Goal: Find contact information: Find contact information

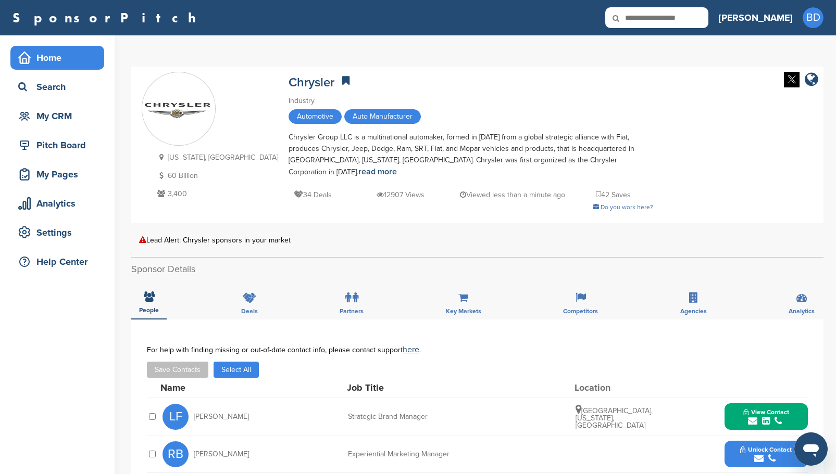
click at [83, 63] on div "Home" at bounding box center [60, 57] width 89 height 19
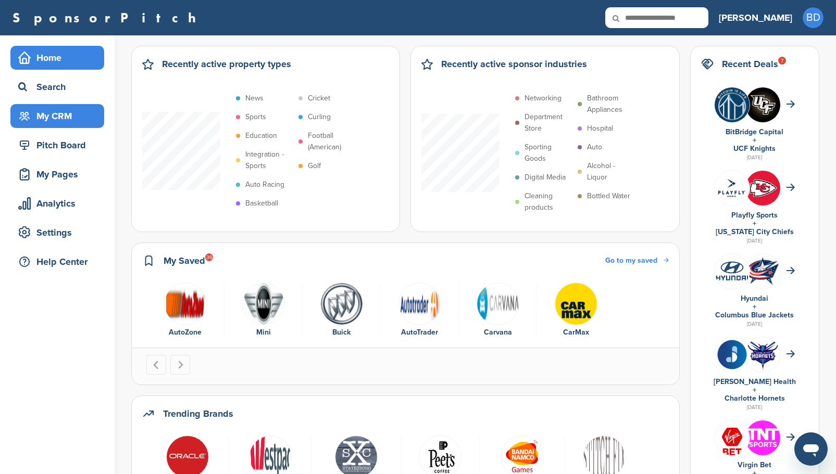
click at [71, 118] on div "My CRM" at bounding box center [60, 116] width 89 height 19
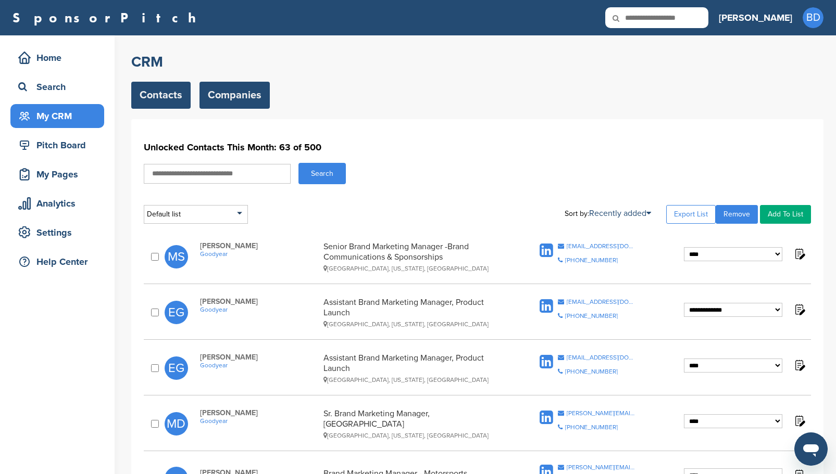
click at [254, 96] on link "Companies" at bounding box center [234, 95] width 70 height 27
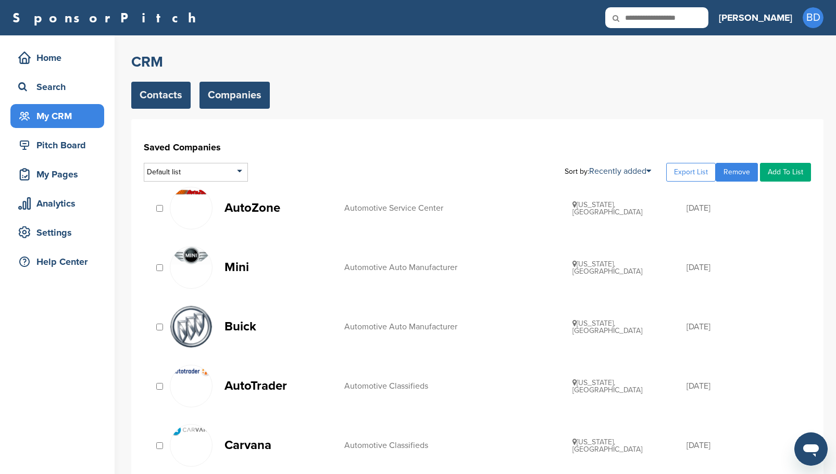
click at [167, 95] on link "Contacts" at bounding box center [160, 95] width 59 height 27
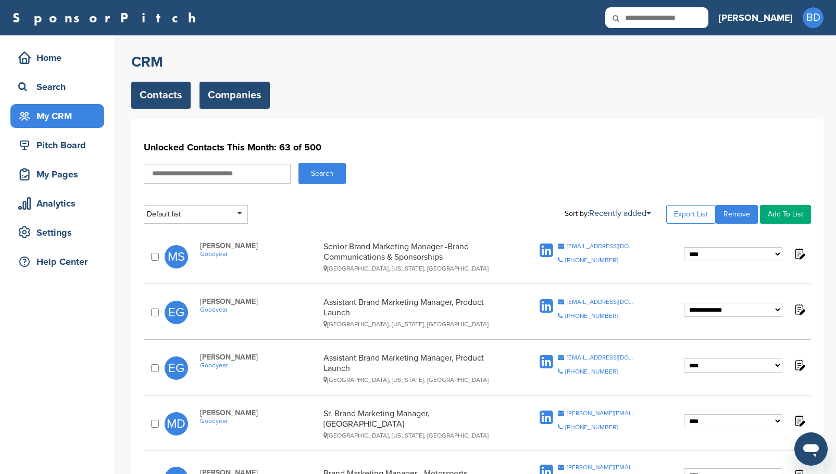
click at [232, 95] on link "Companies" at bounding box center [234, 95] width 70 height 27
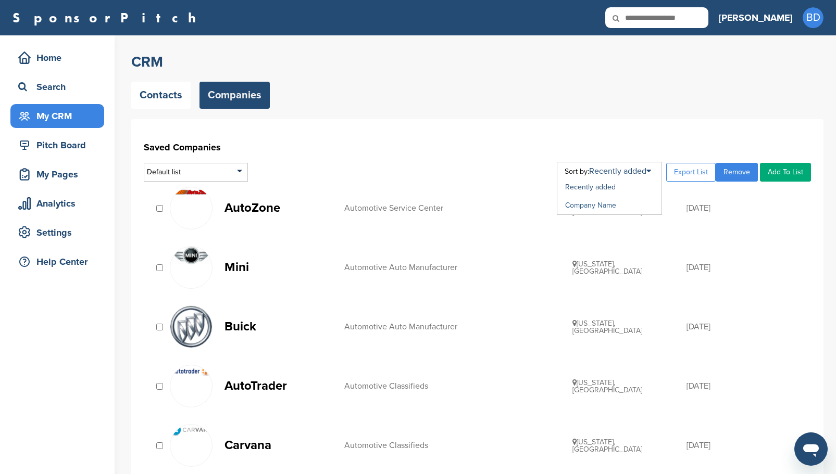
click at [606, 205] on link "Company Name" at bounding box center [590, 205] width 51 height 9
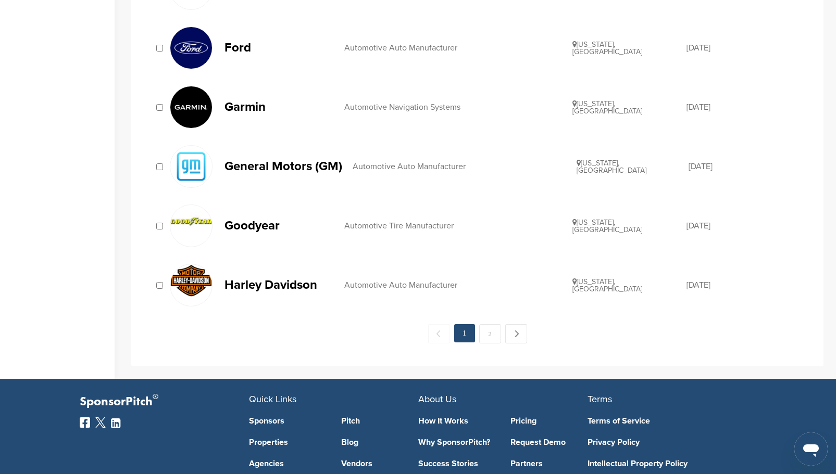
scroll to position [1039, 0]
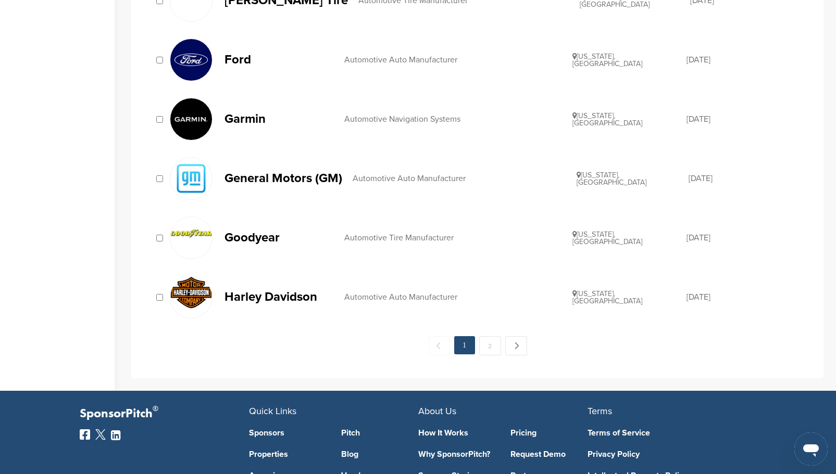
click at [290, 296] on p "Harley Davidson" at bounding box center [278, 297] width 109 height 13
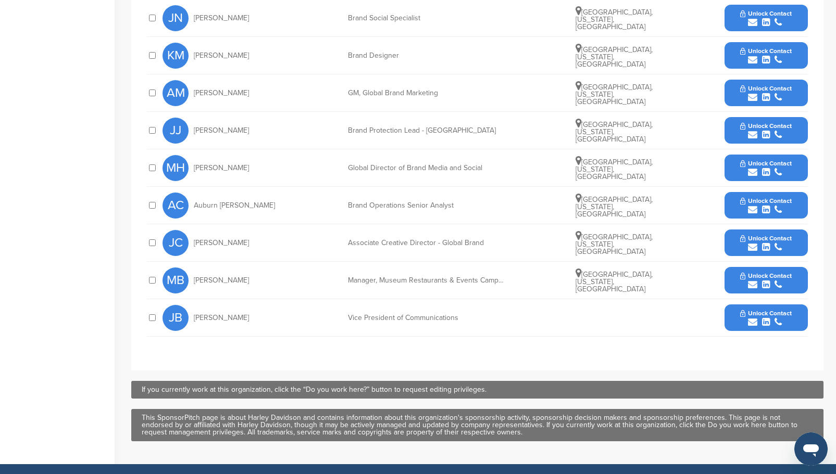
scroll to position [469, 0]
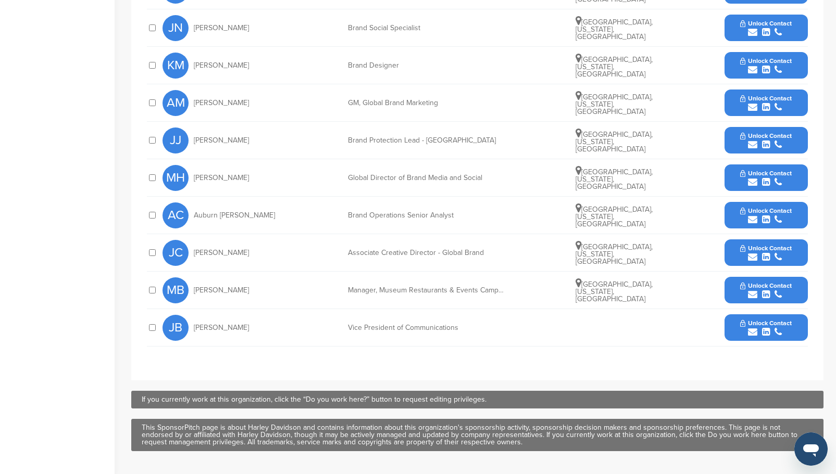
click at [757, 253] on button "Unlock Contact" at bounding box center [766, 253] width 77 height 31
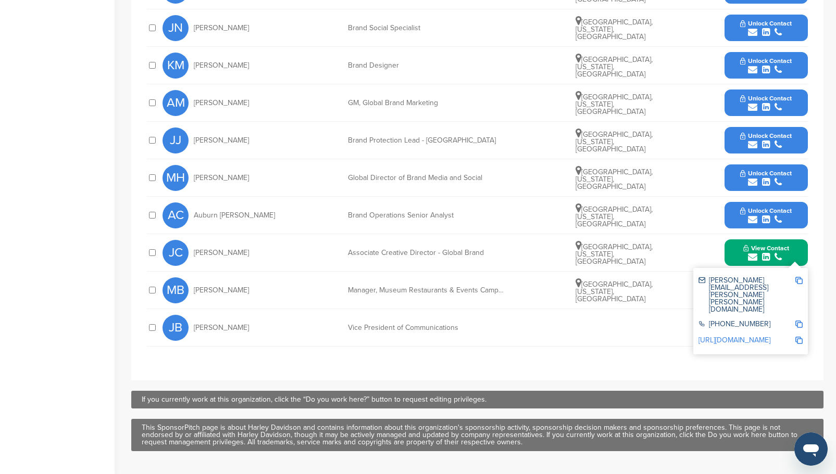
click at [760, 175] on span "Unlock Contact" at bounding box center [766, 173] width 52 height 7
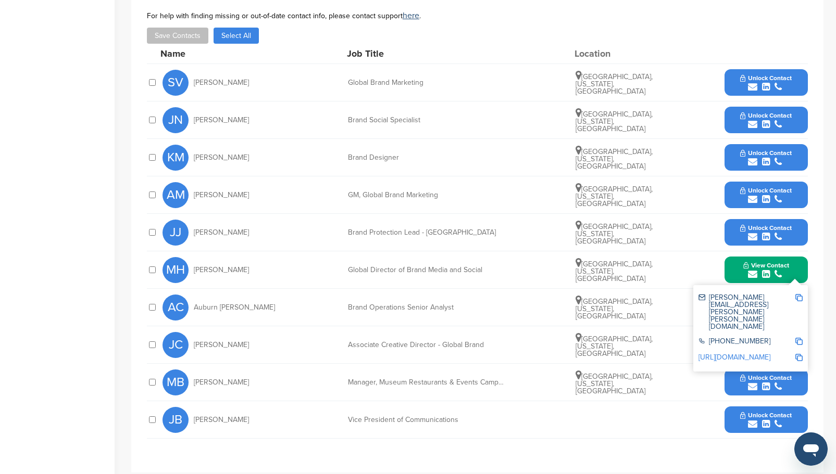
scroll to position [365, 0]
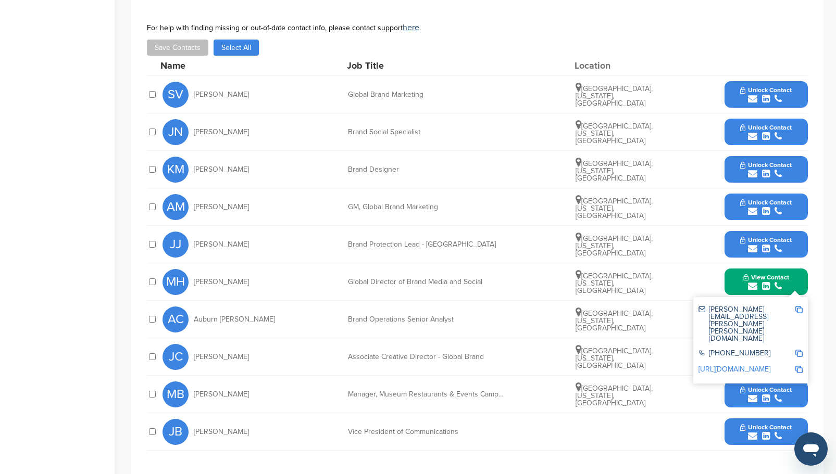
click at [758, 206] on span "Unlock Contact" at bounding box center [766, 202] width 52 height 7
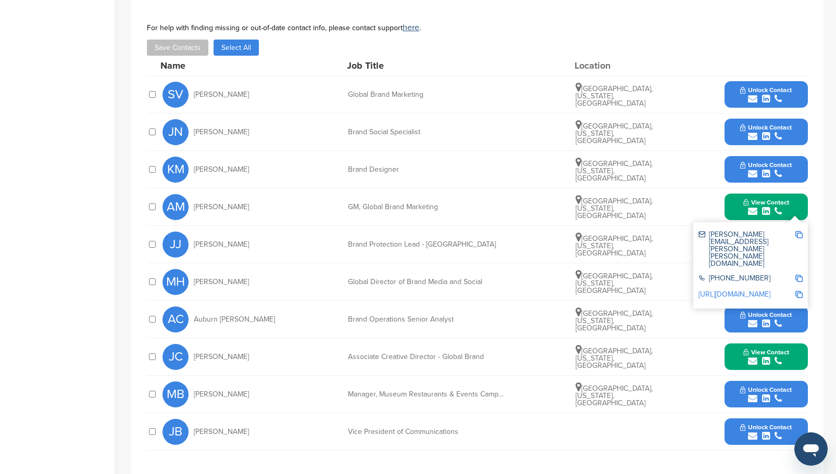
click at [760, 167] on span "Unlock Contact" at bounding box center [766, 164] width 52 height 7
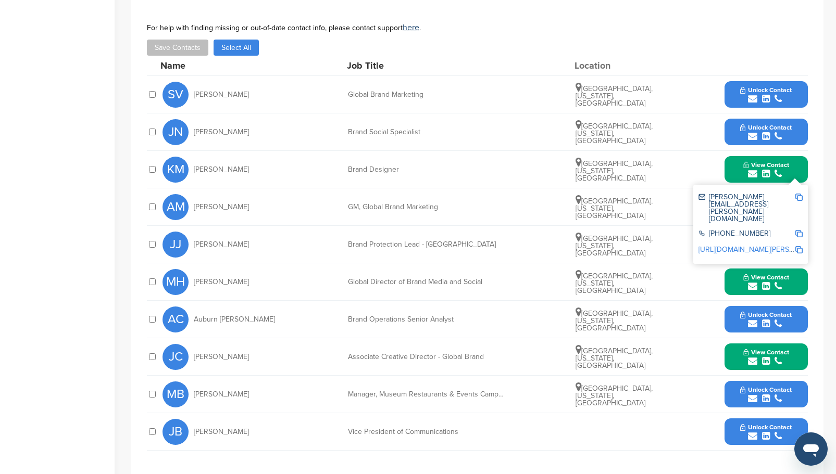
click at [757, 93] on span "Unlock Contact" at bounding box center [766, 89] width 52 height 7
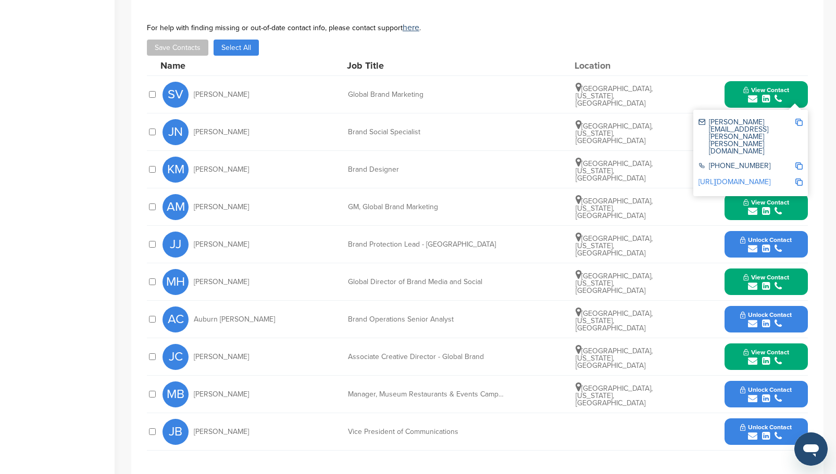
click at [702, 43] on div "Save Contacts Select All" at bounding box center [477, 48] width 661 height 16
click at [821, 127] on div "**********" at bounding box center [477, 241] width 692 height 488
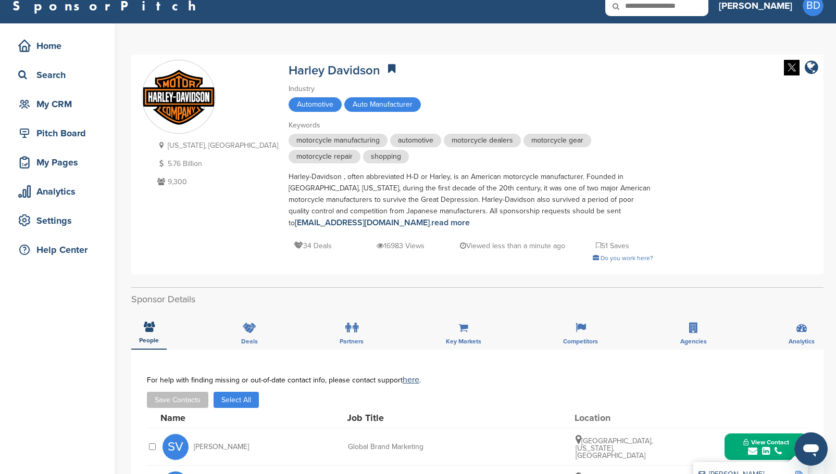
scroll to position [0, 0]
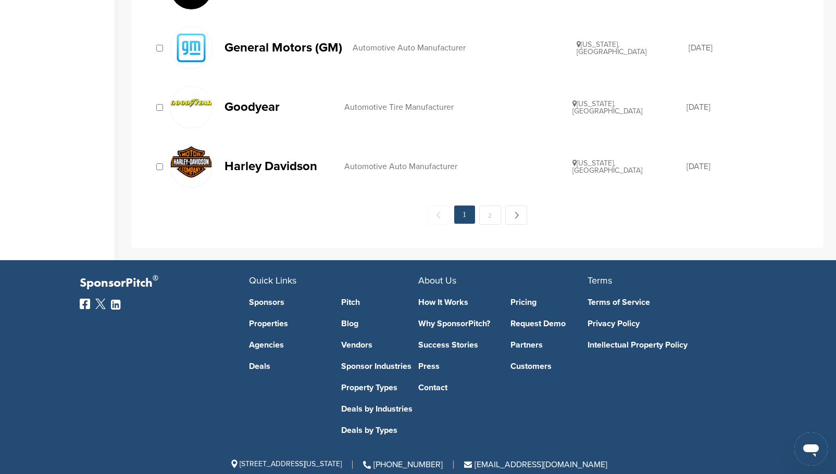
scroll to position [1195, 0]
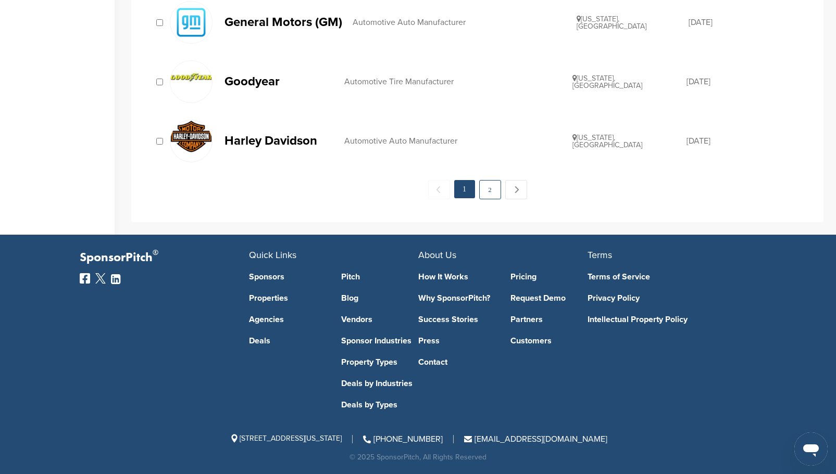
click at [491, 194] on link "2" at bounding box center [490, 189] width 22 height 19
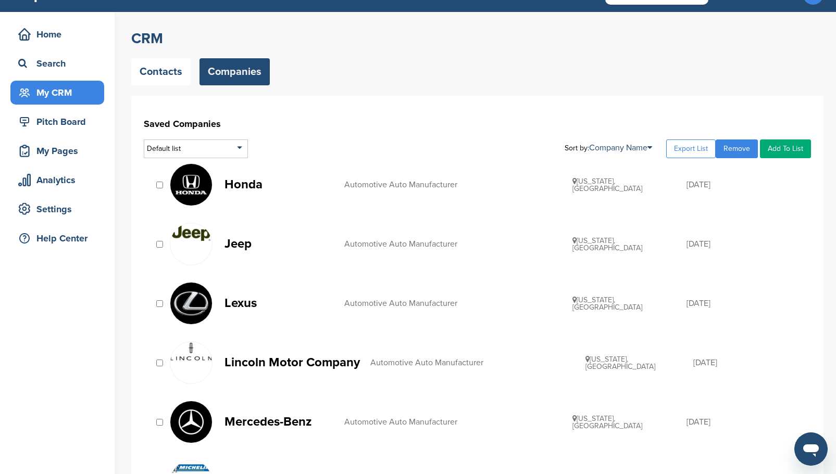
scroll to position [52, 0]
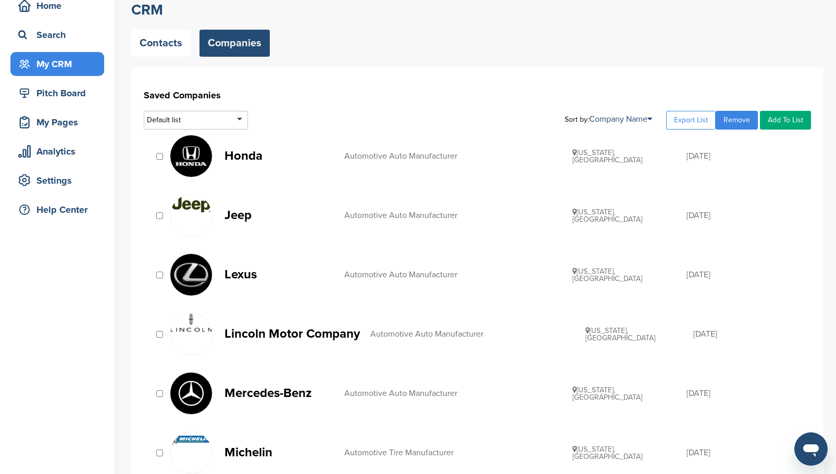
click at [202, 151] on img at bounding box center [191, 156] width 42 height 42
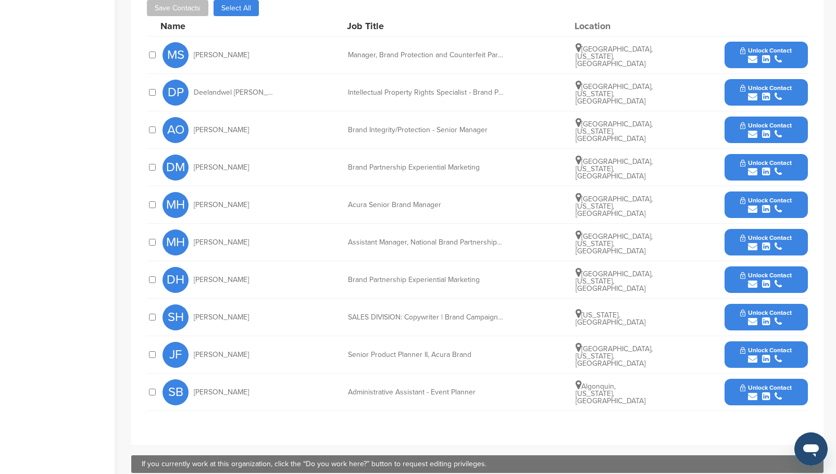
scroll to position [493, 0]
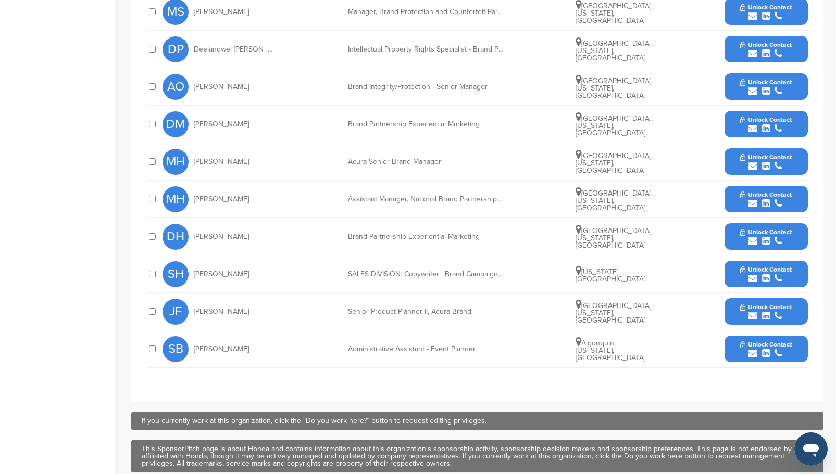
click at [778, 234] on span "Unlock Contact" at bounding box center [766, 232] width 52 height 7
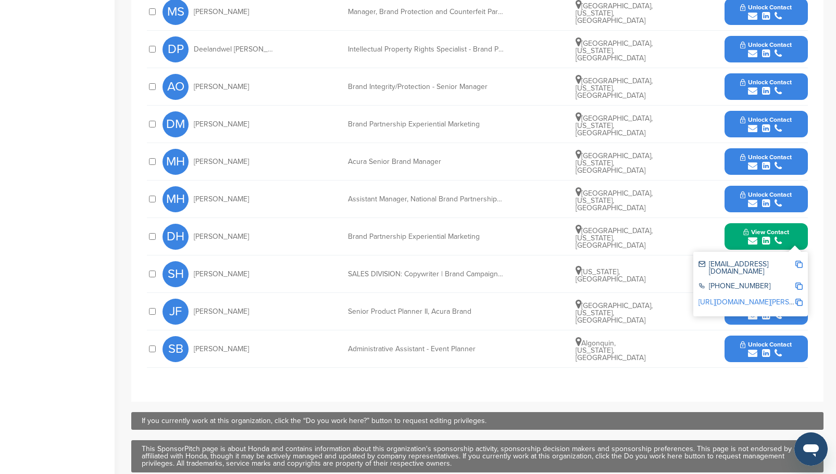
click at [766, 200] on icon "submit" at bounding box center [766, 203] width 8 height 9
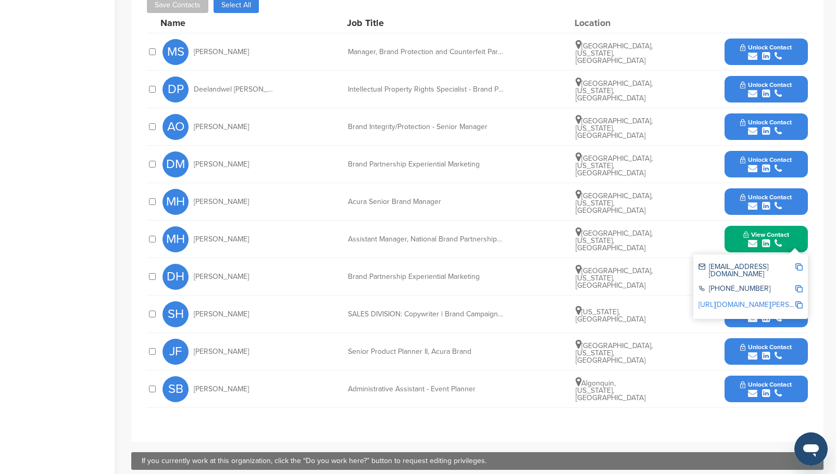
scroll to position [441, 0]
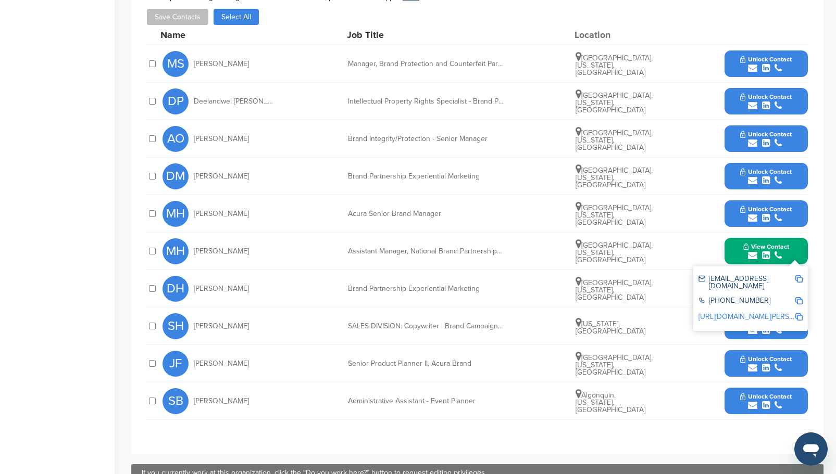
click at [770, 214] on div "submit" at bounding box center [766, 219] width 52 height 10
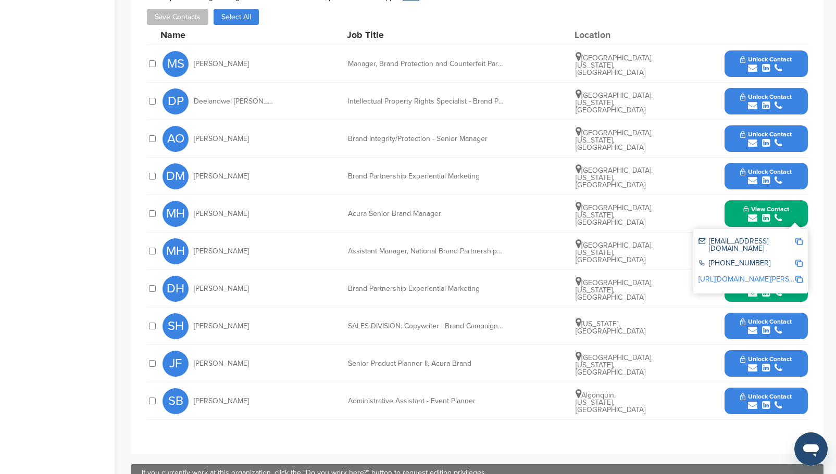
click at [755, 170] on span "Unlock Contact" at bounding box center [766, 171] width 52 height 7
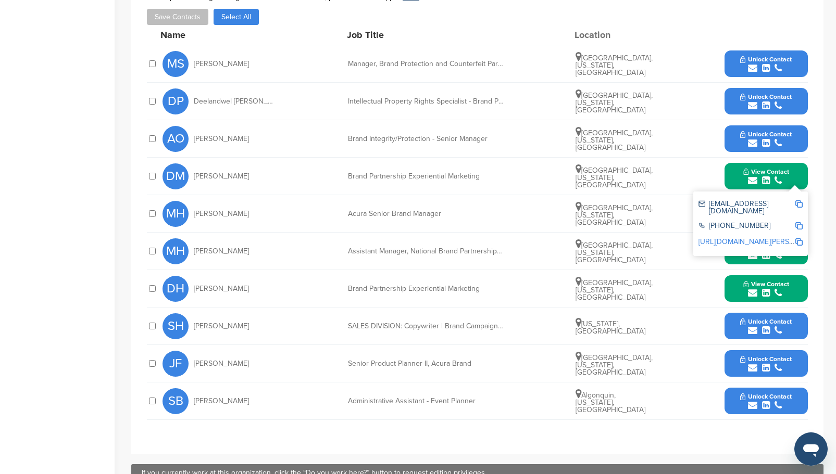
scroll to position [389, 0]
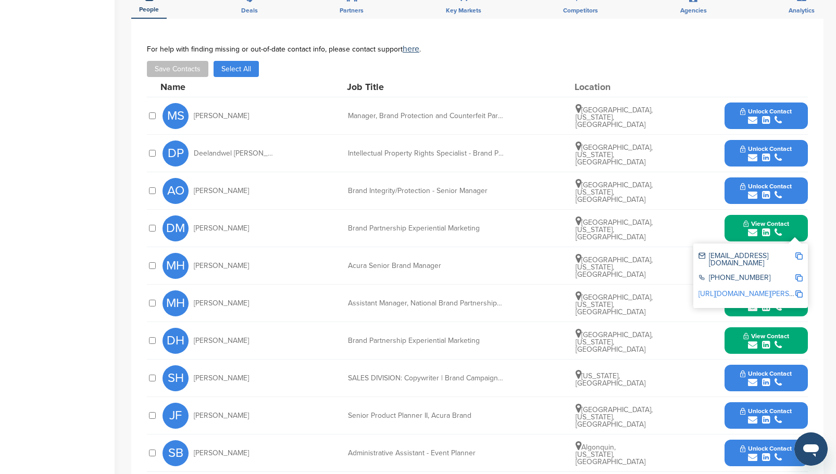
click at [749, 153] on icon "submit" at bounding box center [752, 157] width 9 height 9
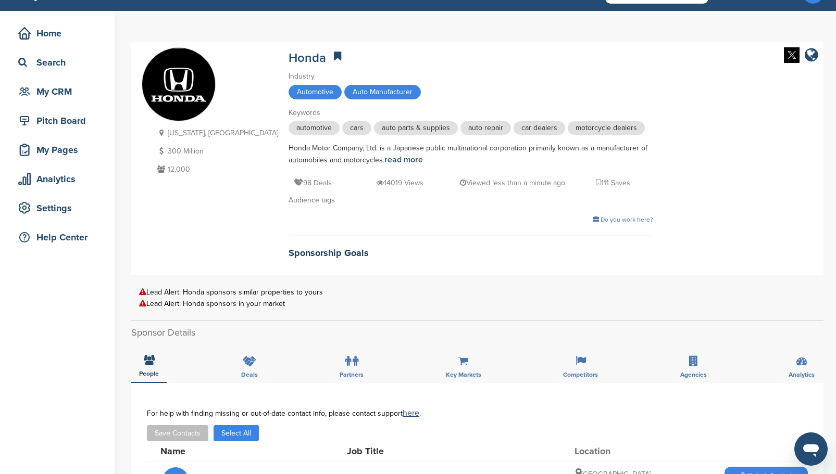
scroll to position [0, 0]
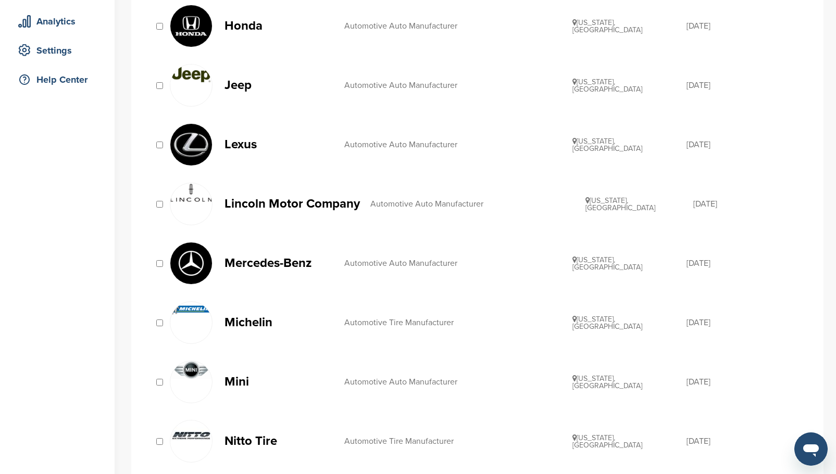
scroll to position [104, 0]
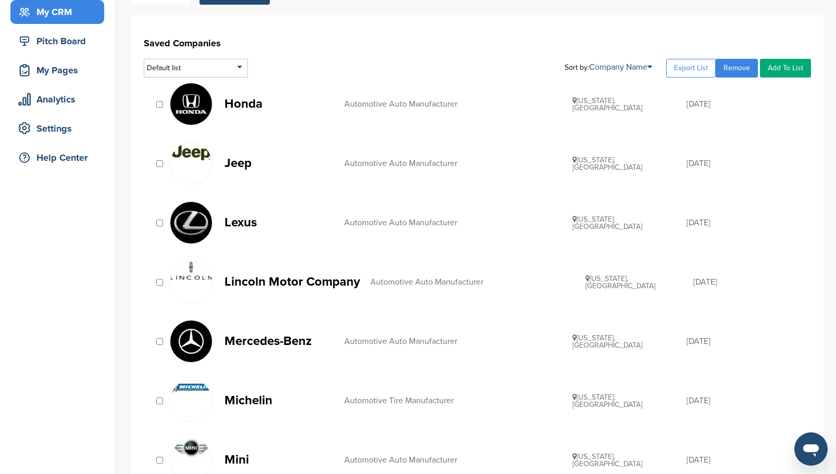
click at [245, 164] on p "Jeep" at bounding box center [278, 163] width 109 height 13
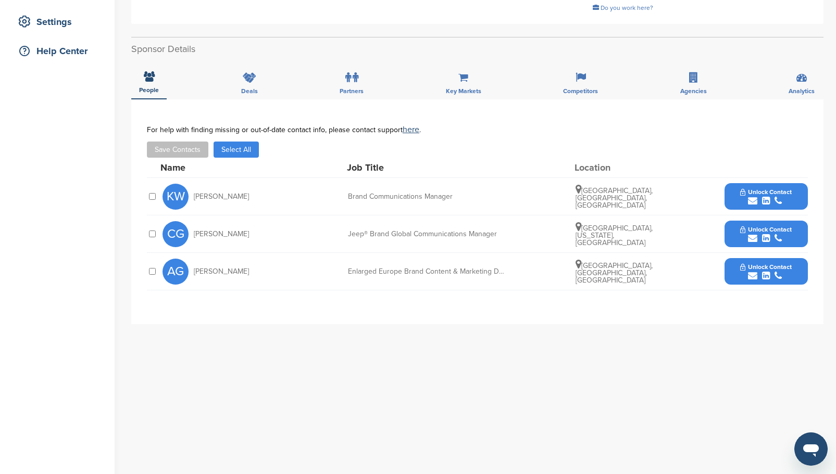
scroll to position [208, 0]
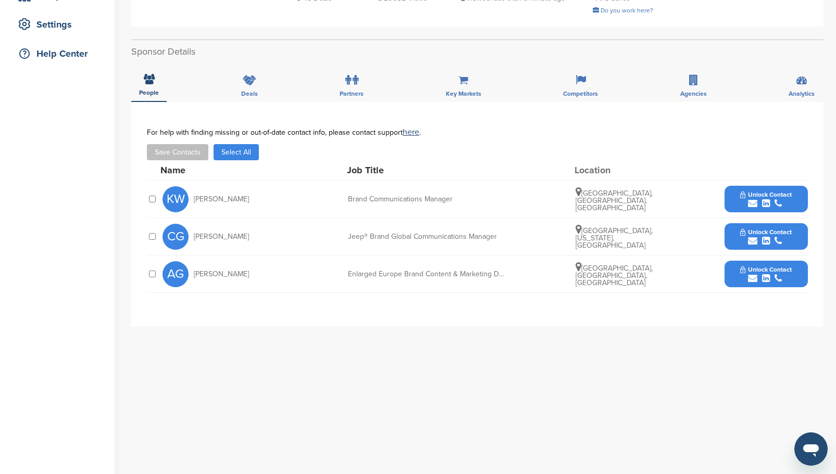
click at [755, 272] on span "Unlock Contact" at bounding box center [766, 269] width 52 height 7
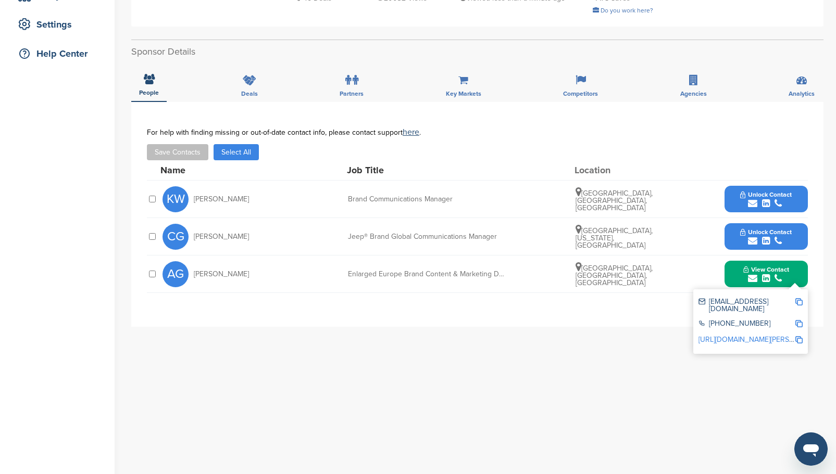
click at [756, 232] on span "Unlock Contact" at bounding box center [766, 232] width 52 height 7
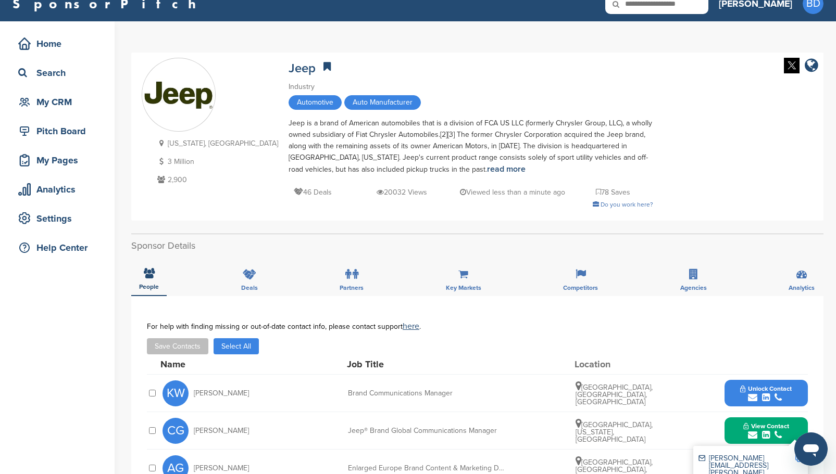
scroll to position [0, 0]
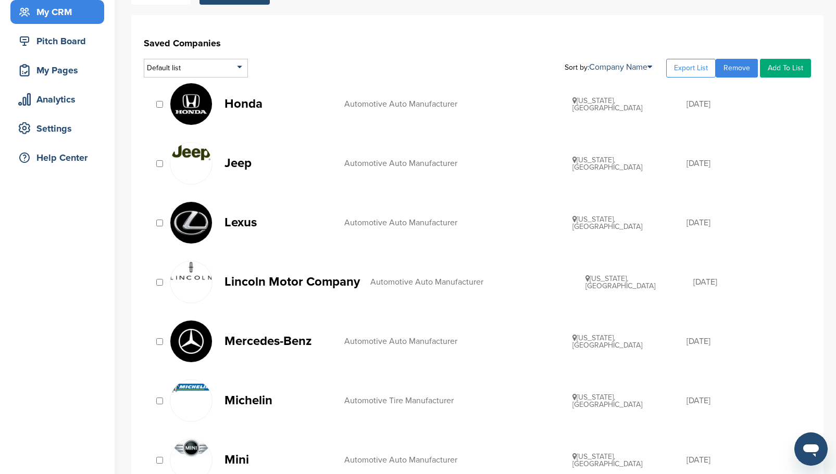
click at [251, 220] on p "Lexus" at bounding box center [278, 222] width 109 height 13
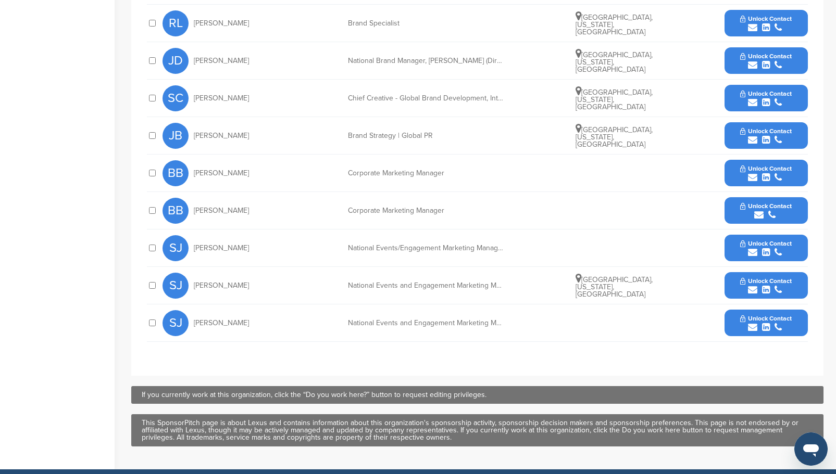
scroll to position [469, 0]
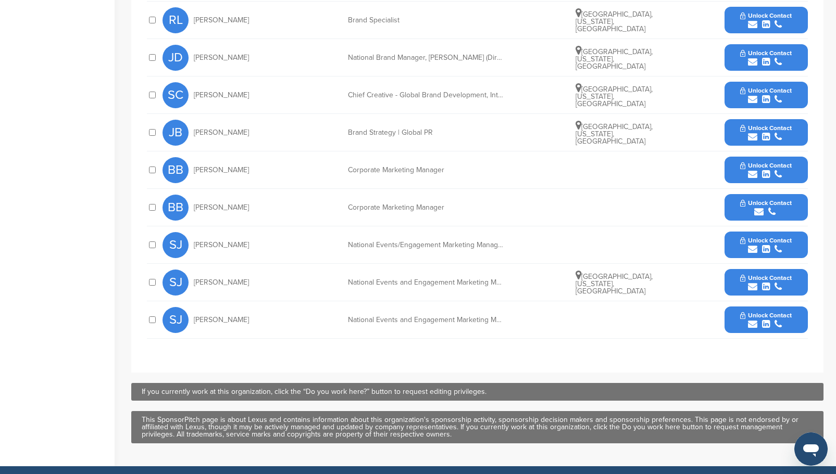
click at [768, 274] on span "Unlock Contact" at bounding box center [766, 277] width 52 height 7
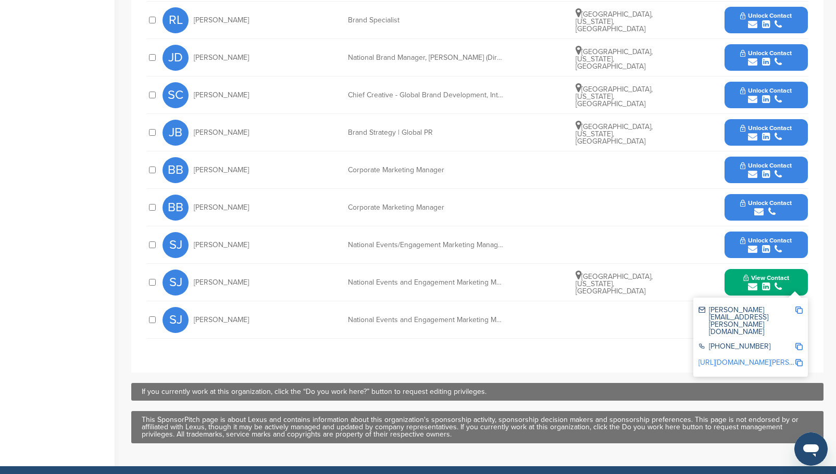
scroll to position [417, 0]
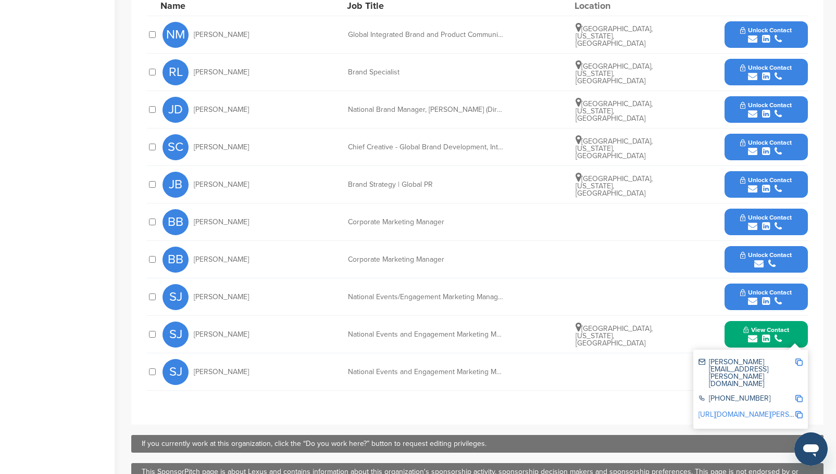
click at [762, 259] on icon "submit" at bounding box center [758, 263] width 9 height 9
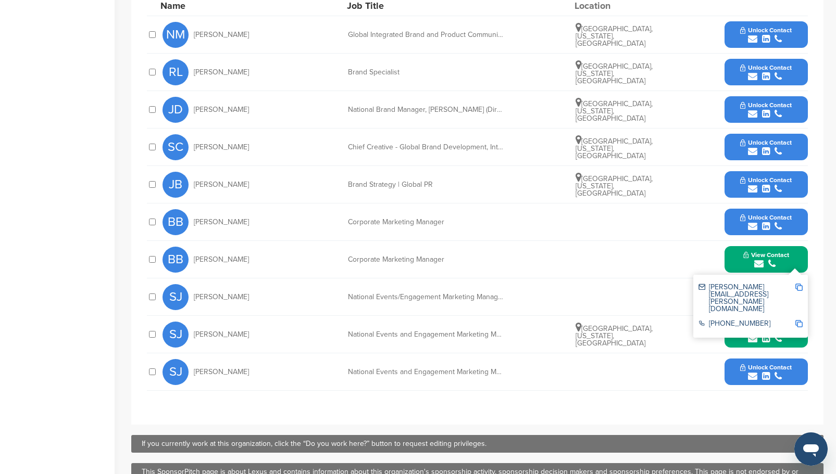
scroll to position [365, 0]
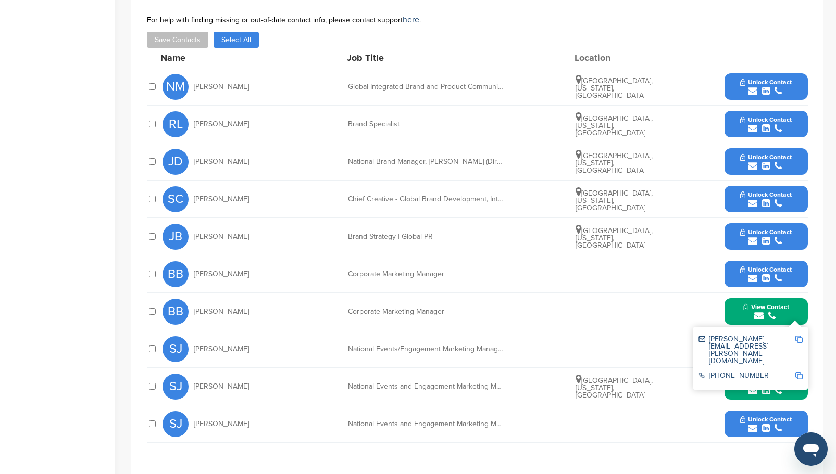
click at [740, 226] on button "Unlock Contact" at bounding box center [766, 236] width 77 height 31
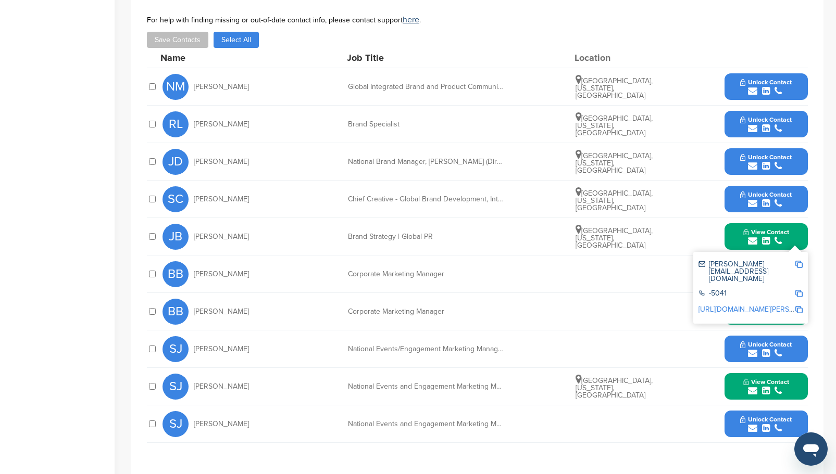
click at [753, 191] on span "Unlock Contact" at bounding box center [766, 194] width 52 height 7
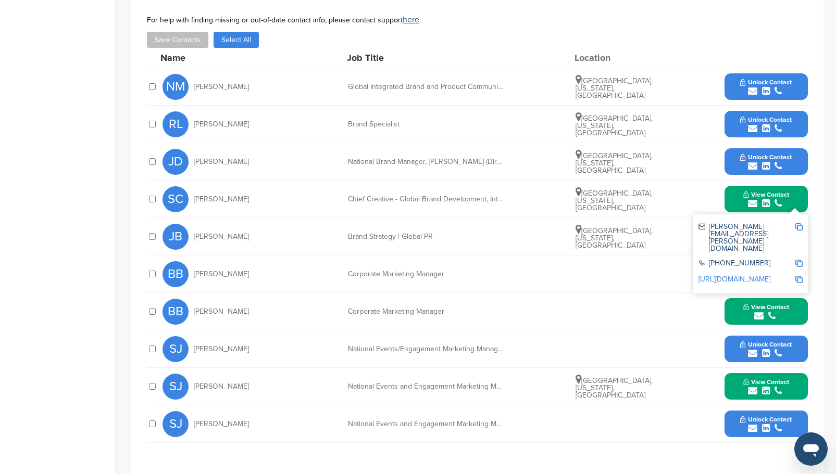
click at [748, 154] on span "Unlock Contact" at bounding box center [766, 157] width 52 height 7
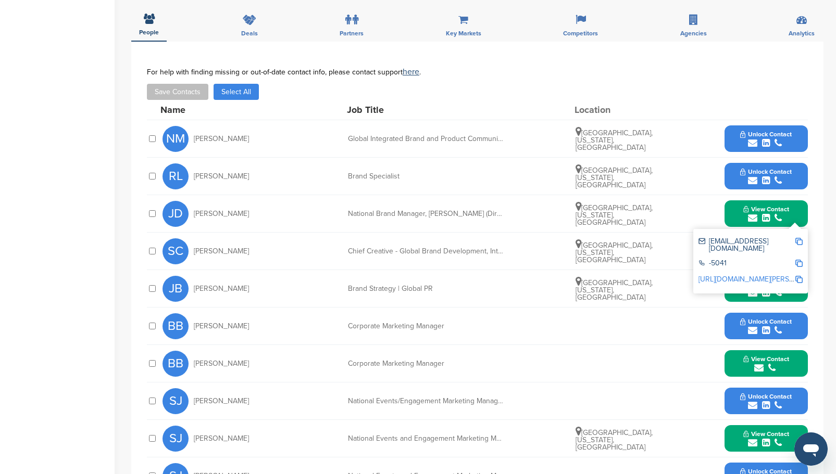
scroll to position [0, 0]
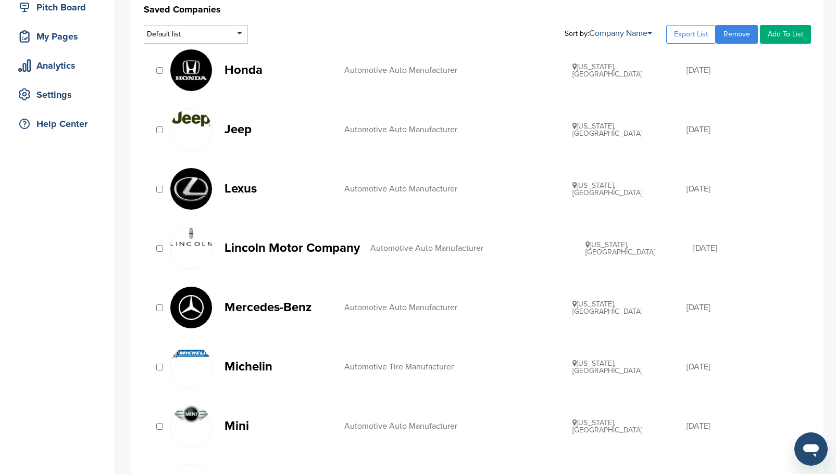
scroll to position [156, 0]
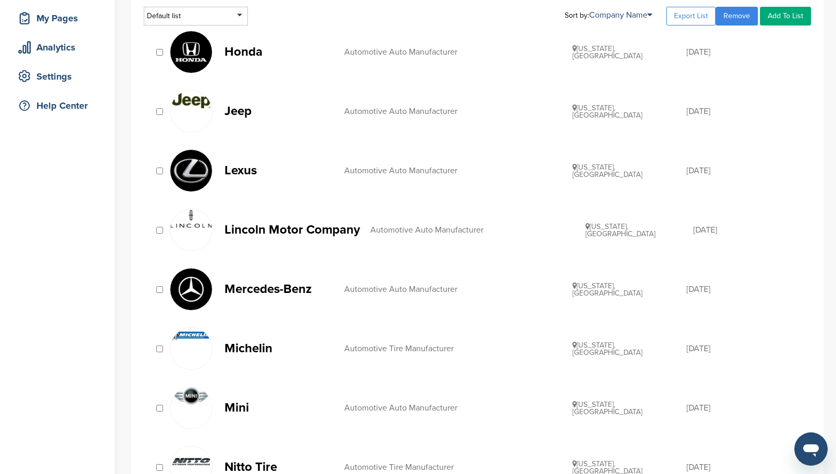
click at [316, 231] on p "Lincoln Motor Company" at bounding box center [291, 229] width 135 height 13
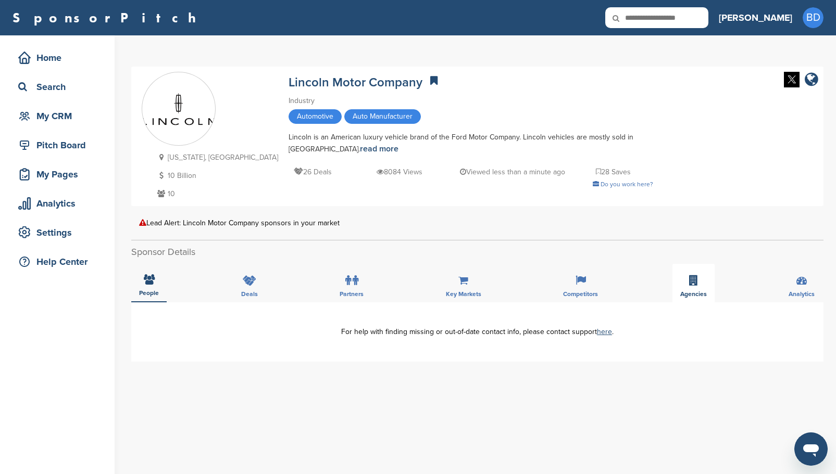
click at [703, 287] on div "Agencies" at bounding box center [693, 283] width 42 height 39
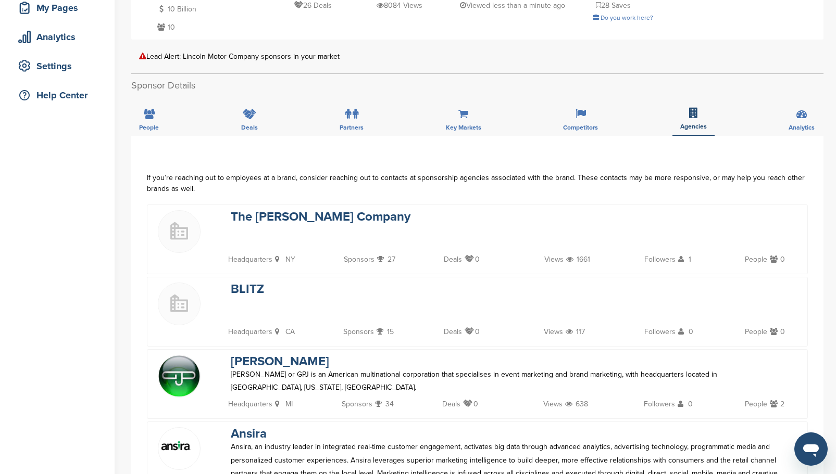
scroll to position [156, 0]
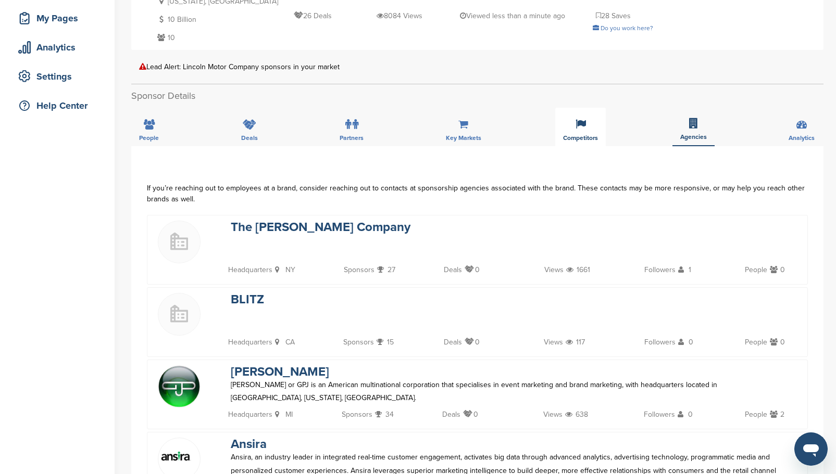
click at [592, 135] on span "Competitors" at bounding box center [580, 138] width 35 height 6
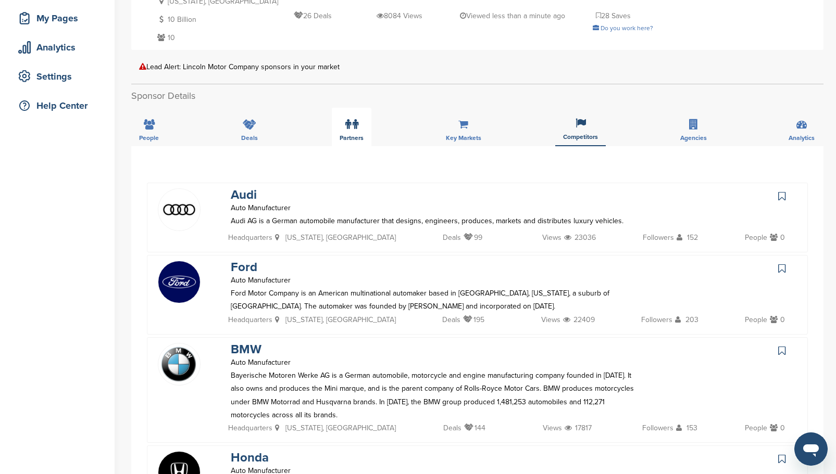
click at [362, 125] on div "Partners" at bounding box center [352, 127] width 40 height 39
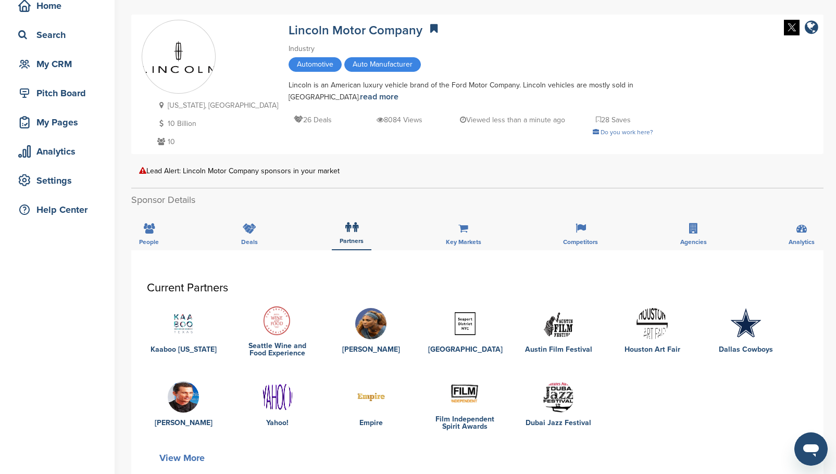
scroll to position [0, 0]
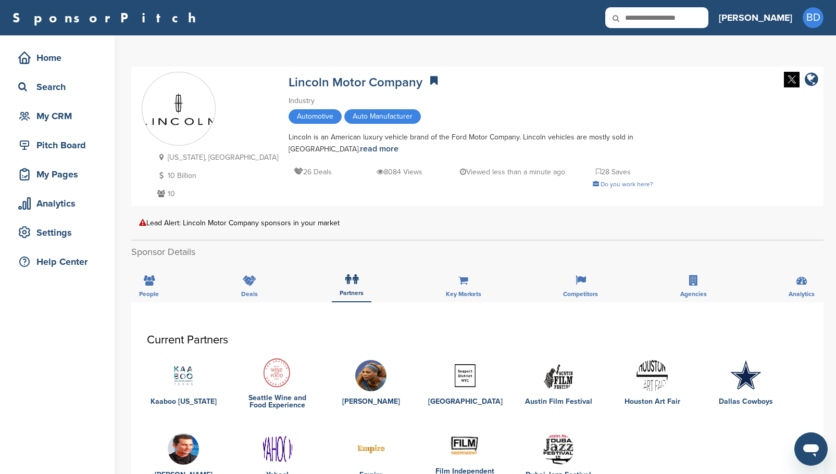
click at [747, 144] on div "Michigan, USA 10 Billion 10 Lincoln Motor Company Industry Automotive Auto Manu…" at bounding box center [477, 136] width 671 height 129
click at [789, 79] on img at bounding box center [792, 80] width 16 height 16
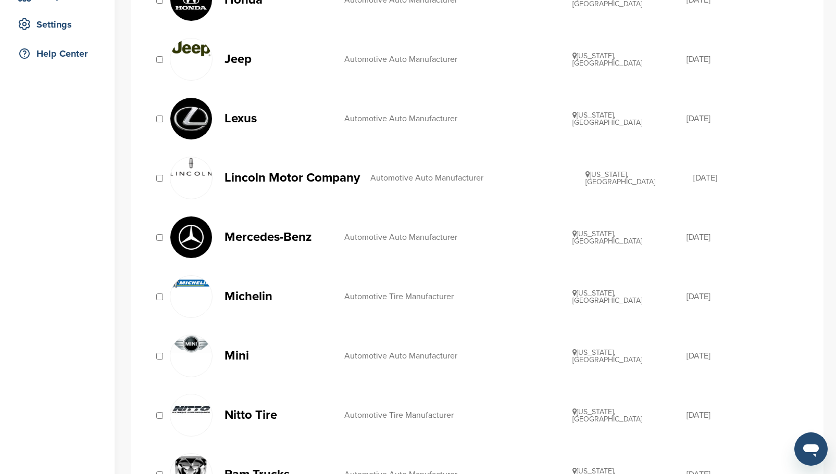
scroll to position [260, 0]
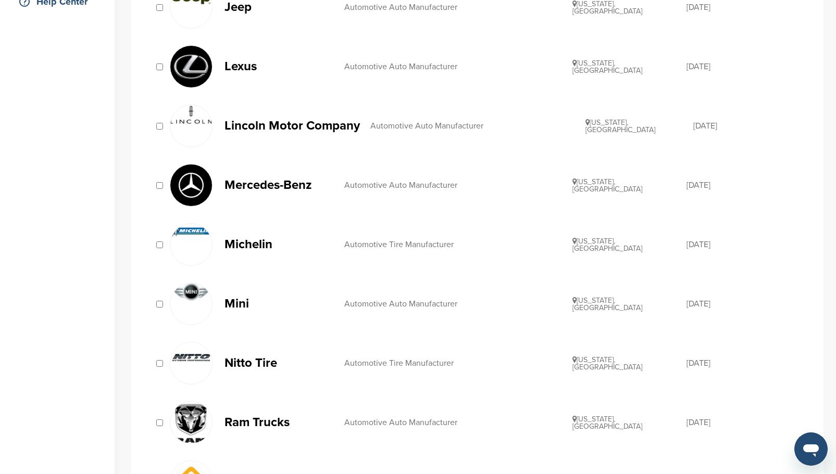
click at [293, 186] on p "Mercedes-Benz" at bounding box center [278, 185] width 109 height 13
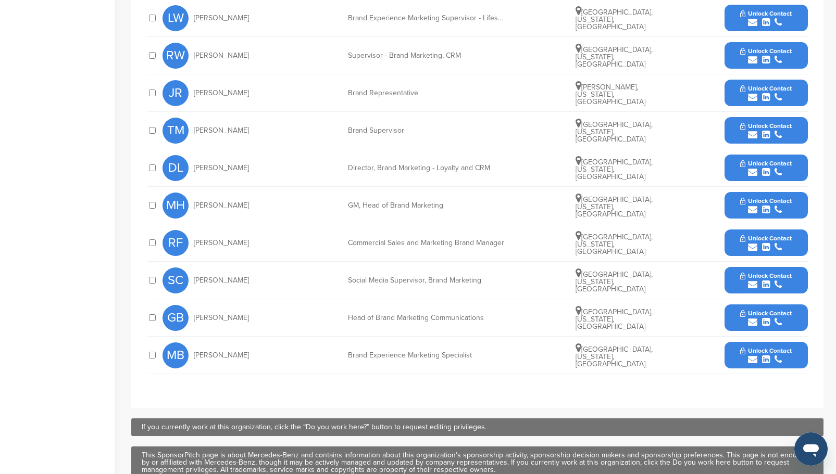
scroll to position [573, 0]
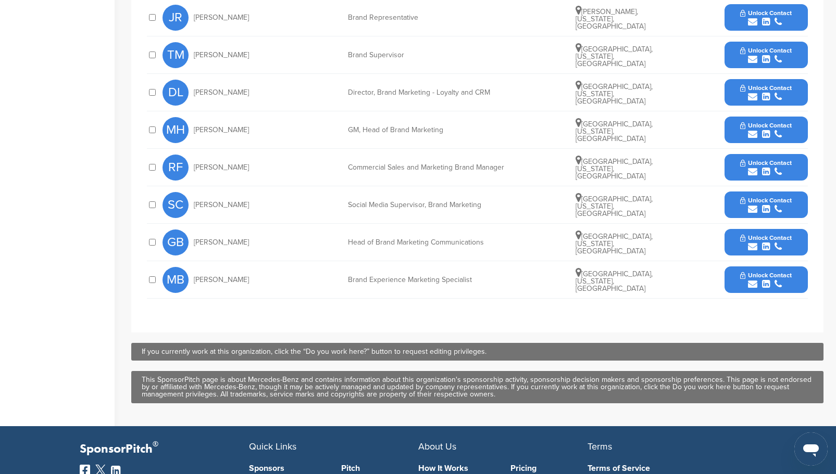
click at [755, 278] on span "Unlock Contact" at bounding box center [766, 275] width 52 height 7
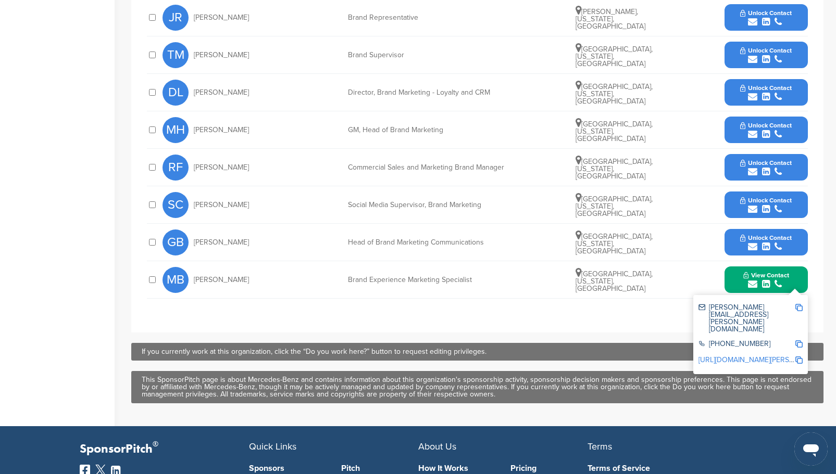
click at [768, 242] on icon "submit" at bounding box center [766, 246] width 8 height 9
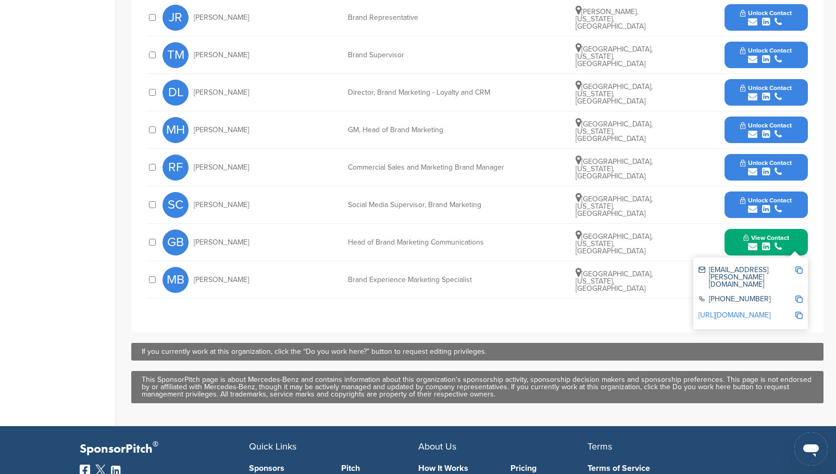
click at [761, 203] on span "Unlock Contact" at bounding box center [766, 200] width 52 height 7
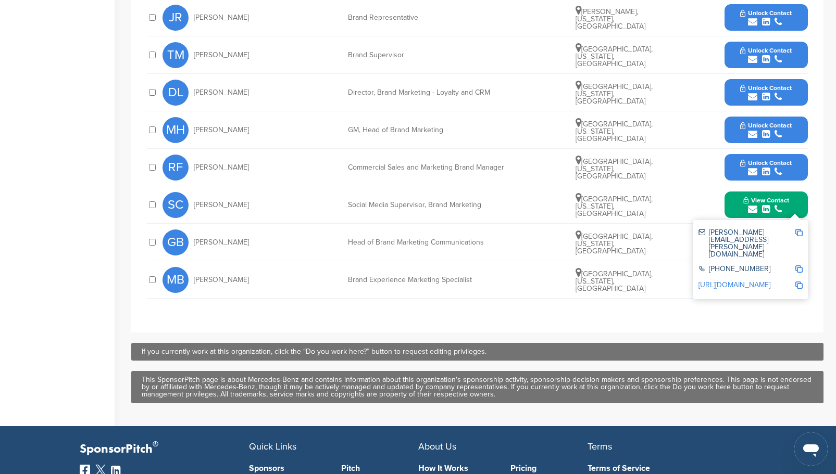
click at [755, 166] on span "Unlock Contact" at bounding box center [766, 162] width 52 height 7
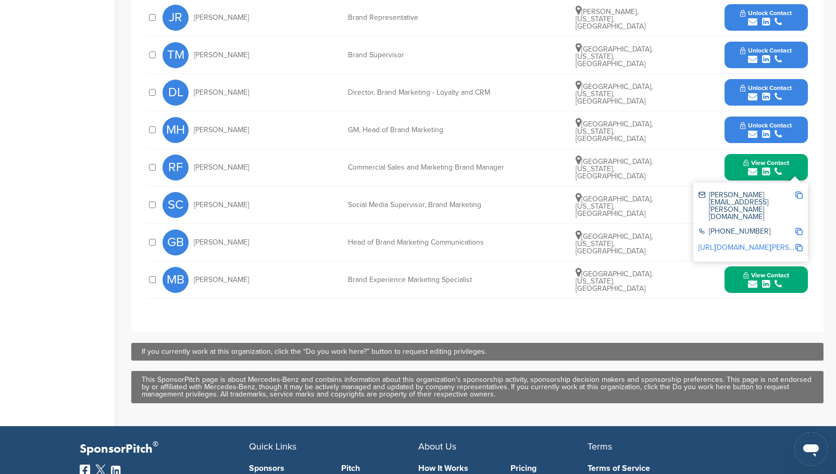
click at [765, 124] on span "Unlock Contact" at bounding box center [766, 125] width 52 height 7
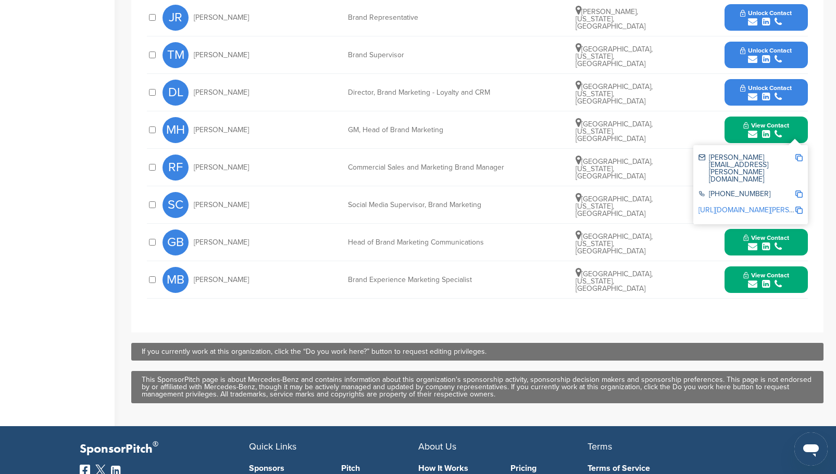
scroll to position [521, 0]
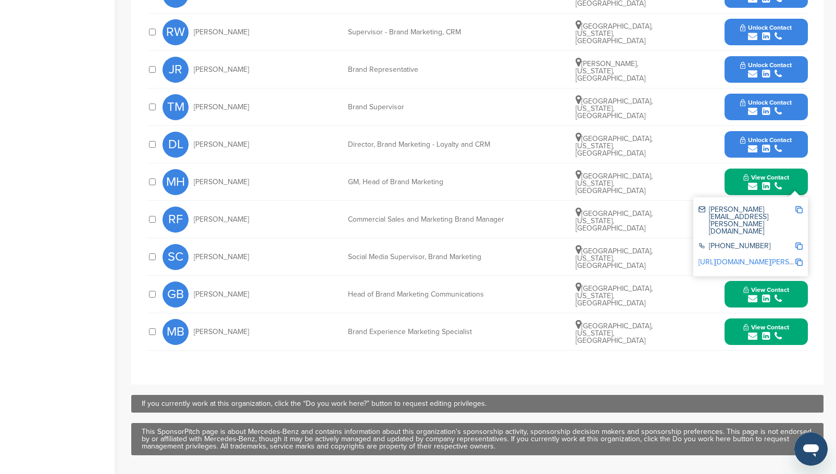
click at [751, 103] on span "Unlock Contact" at bounding box center [766, 102] width 52 height 7
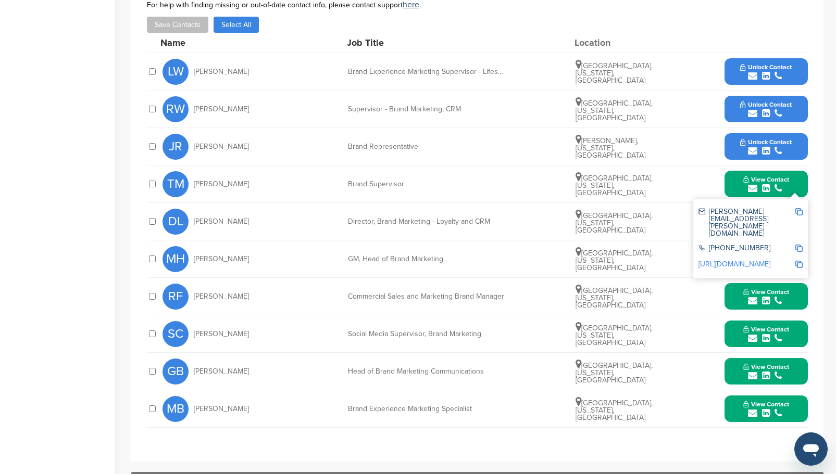
scroll to position [417, 0]
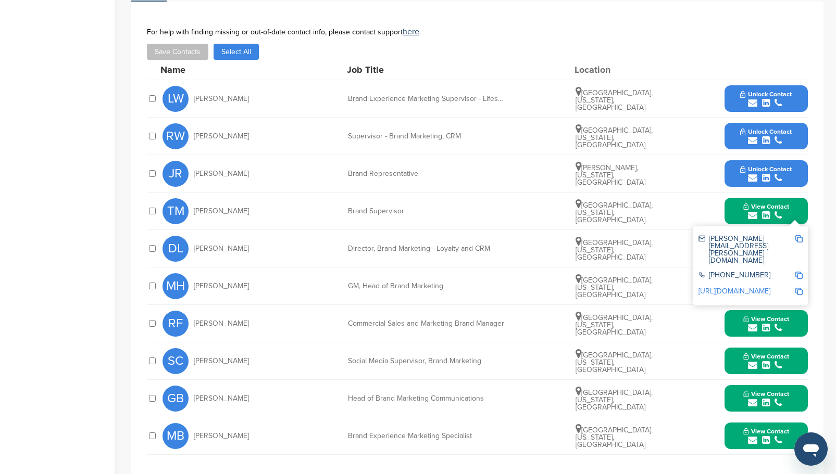
click at [761, 134] on span "Unlock Contact" at bounding box center [766, 131] width 52 height 7
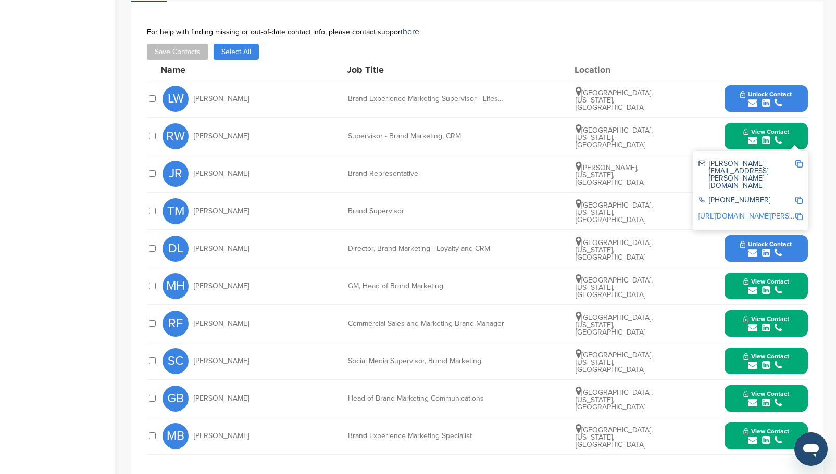
click at [756, 93] on span "Unlock Contact" at bounding box center [766, 94] width 52 height 7
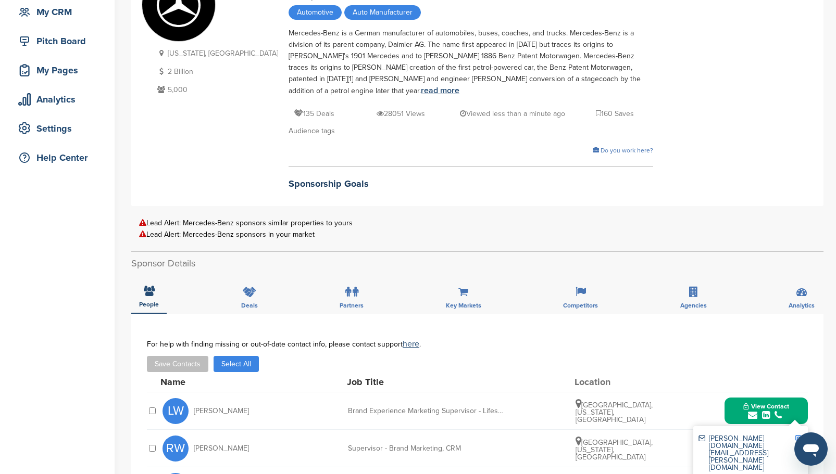
scroll to position [0, 0]
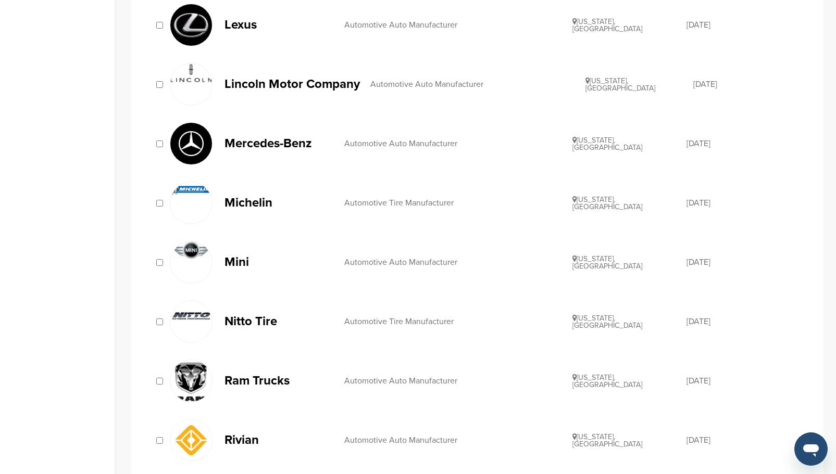
scroll to position [313, 0]
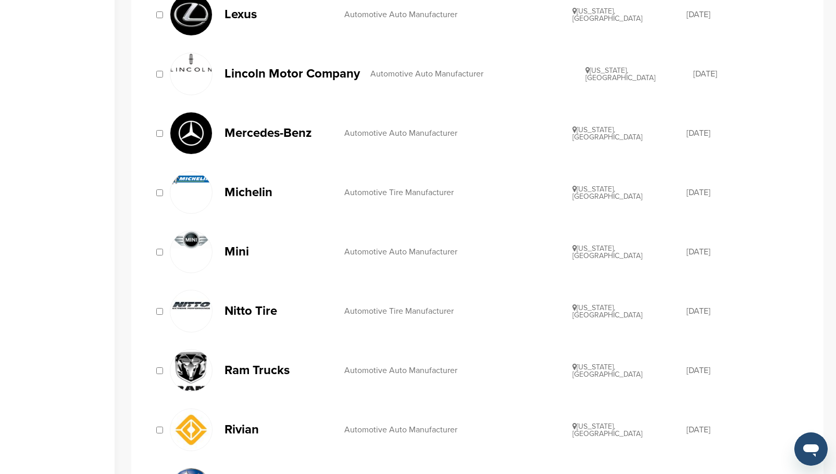
click at [255, 189] on p "Michelin" at bounding box center [278, 192] width 109 height 13
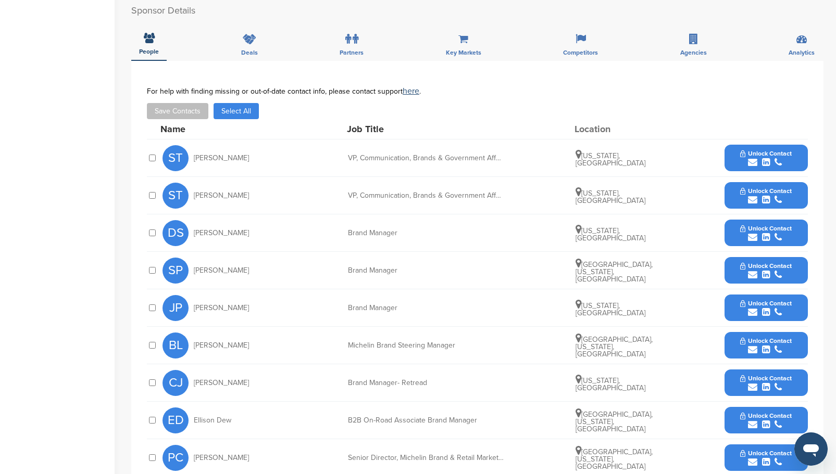
scroll to position [469, 0]
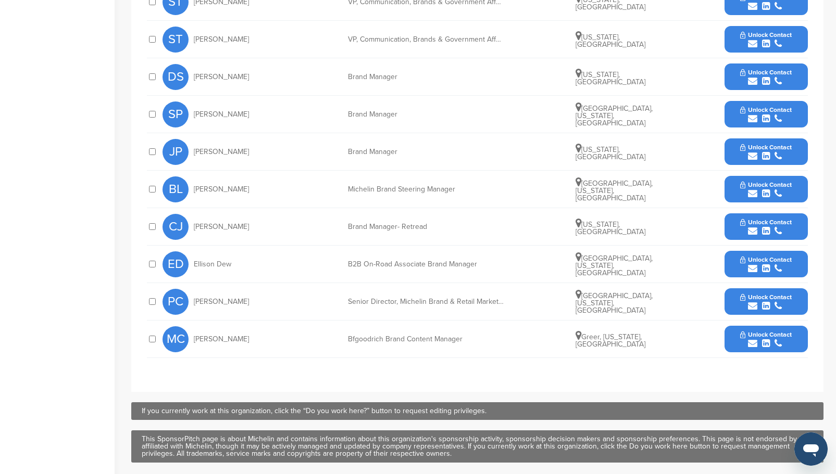
click at [762, 339] on icon "submit" at bounding box center [766, 343] width 8 height 9
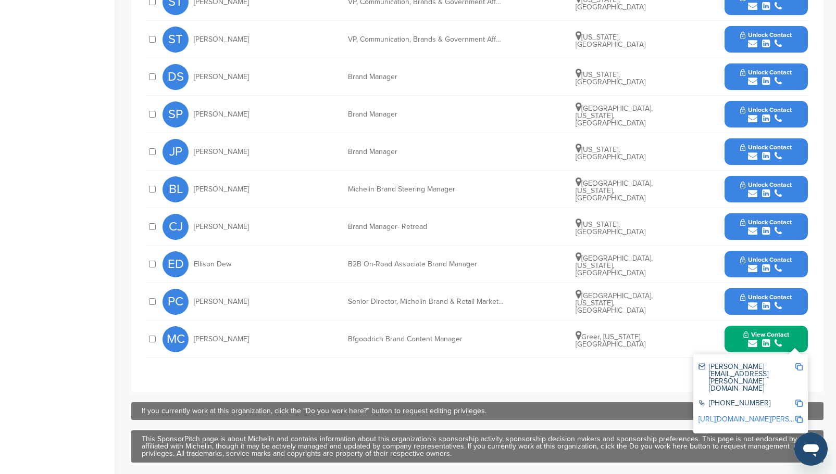
click at [770, 294] on span "Unlock Contact" at bounding box center [766, 297] width 52 height 7
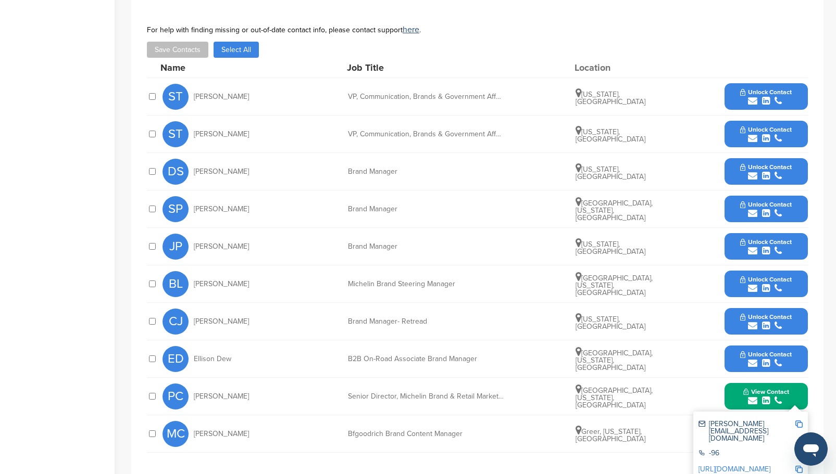
scroll to position [365, 0]
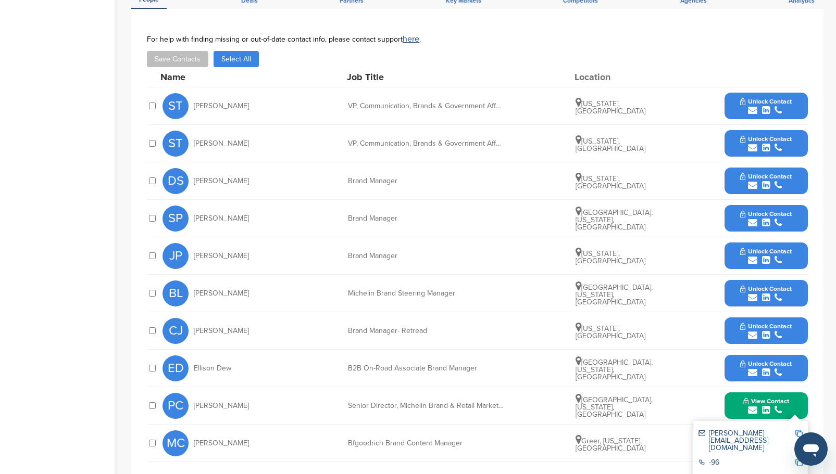
click at [768, 248] on span "Unlock Contact" at bounding box center [766, 251] width 52 height 7
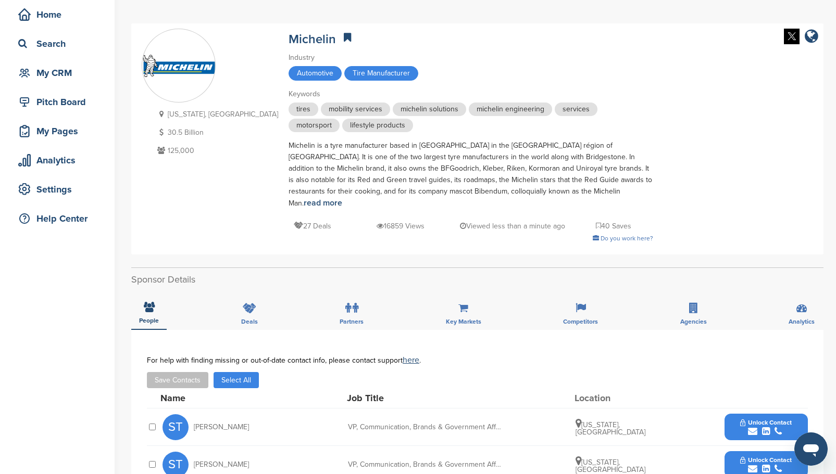
scroll to position [0, 0]
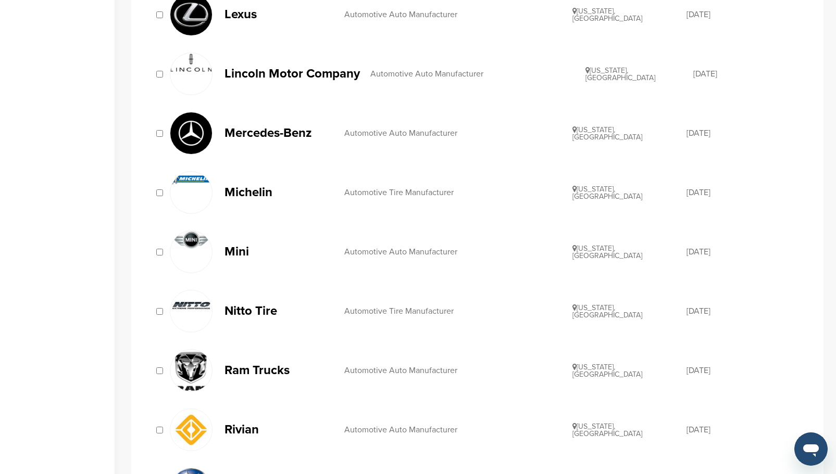
click at [237, 255] on p "Mini" at bounding box center [278, 251] width 109 height 13
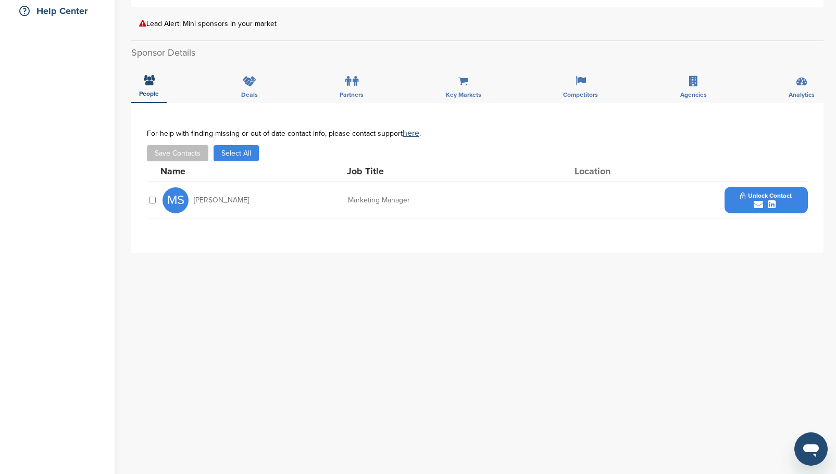
scroll to position [260, 0]
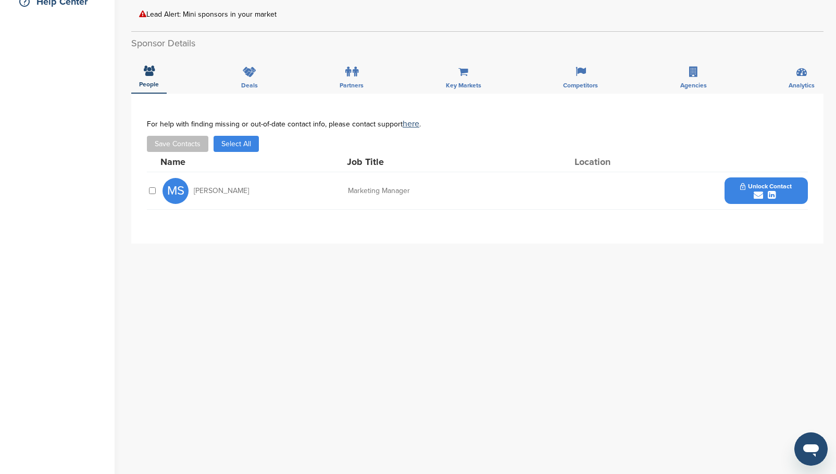
click at [753, 187] on span "Unlock Contact" at bounding box center [766, 186] width 52 height 7
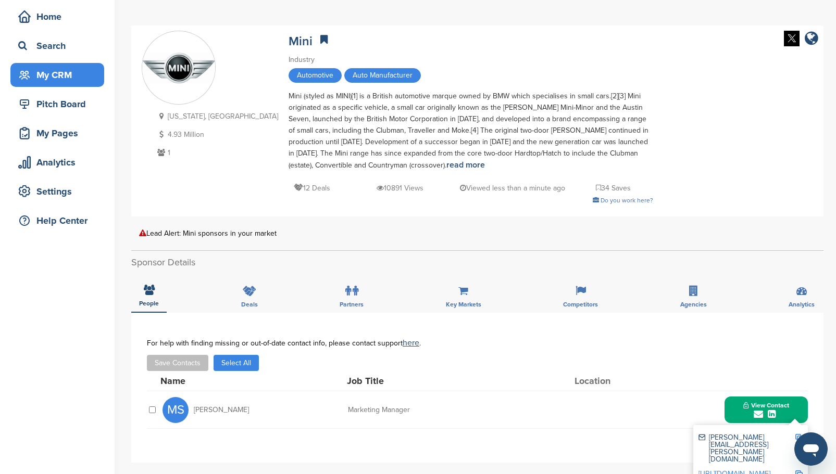
scroll to position [0, 0]
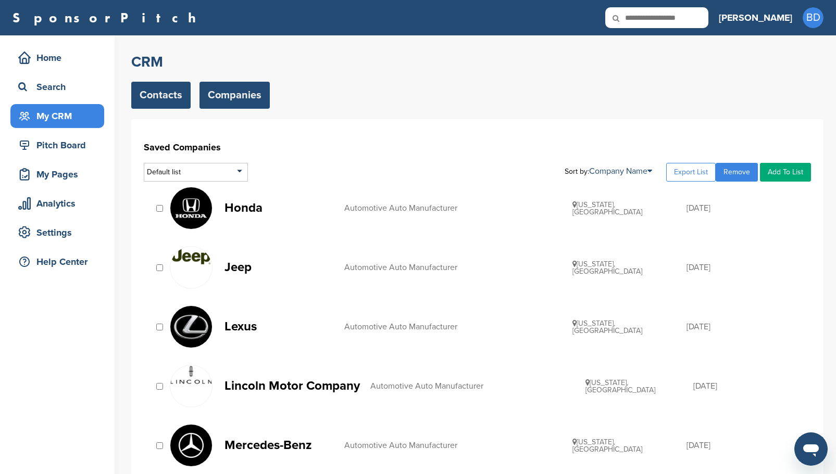
click at [158, 93] on link "Contacts" at bounding box center [160, 95] width 59 height 27
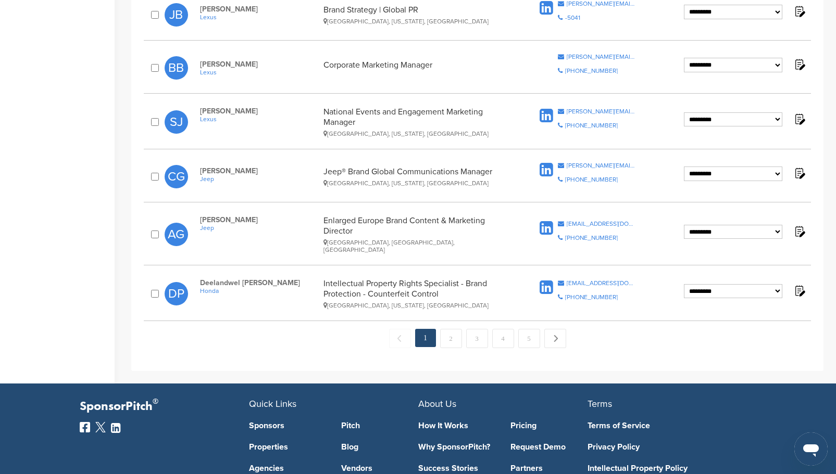
scroll to position [1042, 0]
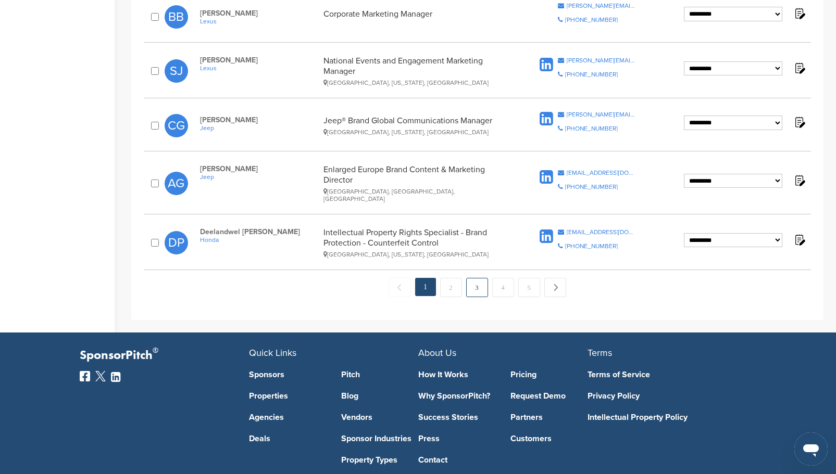
click at [484, 278] on link "3" at bounding box center [477, 287] width 22 height 19
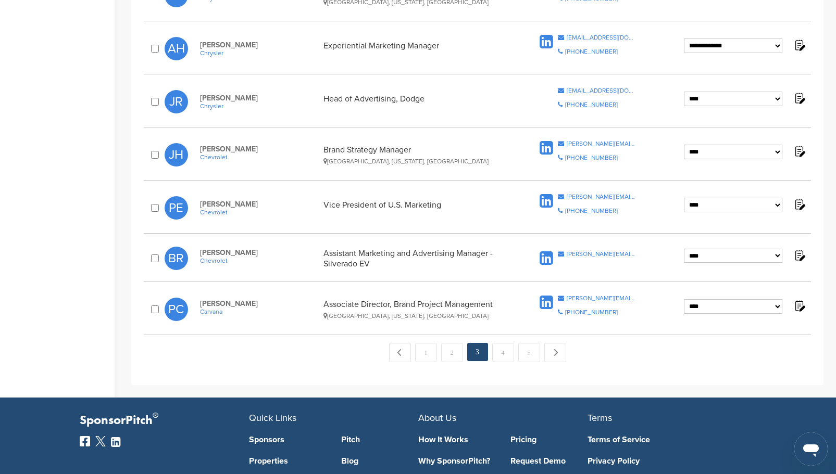
scroll to position [990, 0]
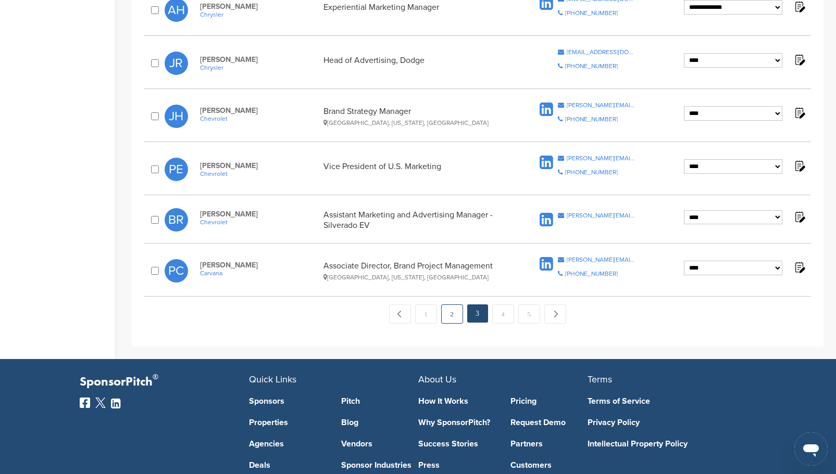
click at [452, 314] on link "2" at bounding box center [452, 314] width 22 height 19
